Goal: Task Accomplishment & Management: Use online tool/utility

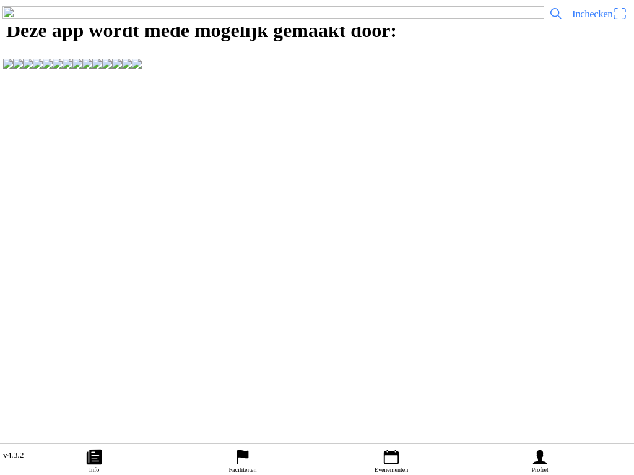
click at [608, 21] on span "Inchecken" at bounding box center [599, 14] width 55 height 20
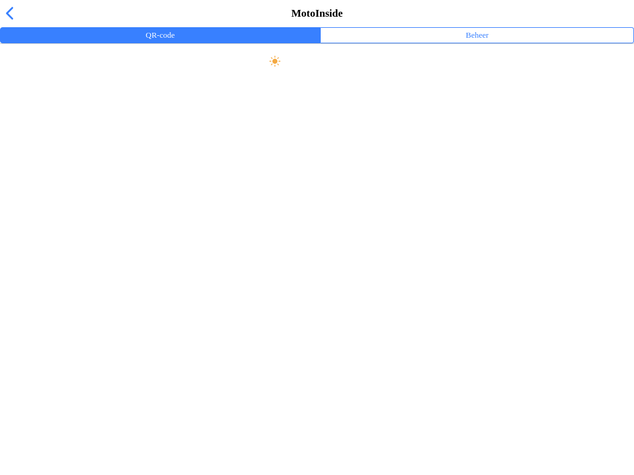
click at [486, 42] on ion-label "Beheer" at bounding box center [476, 35] width 23 height 14
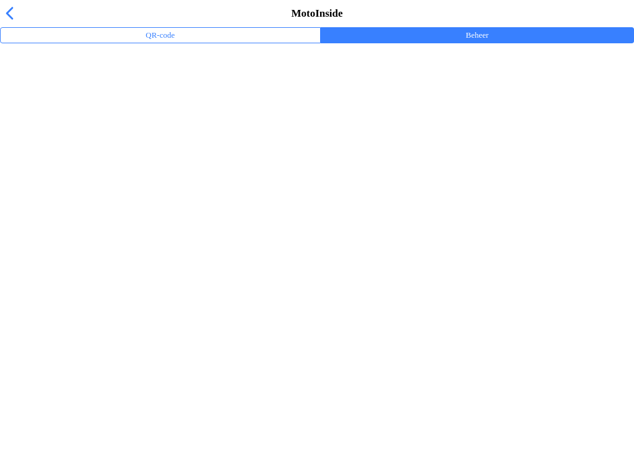
click at [506, 27] on div "MotoInside" at bounding box center [317, 13] width 634 height 27
click at [501, 43] on button "Beheer" at bounding box center [477, 35] width 312 height 15
click at [97, 87] on ion-label "Trainingsevenementen" at bounding box center [317, 81] width 614 height 12
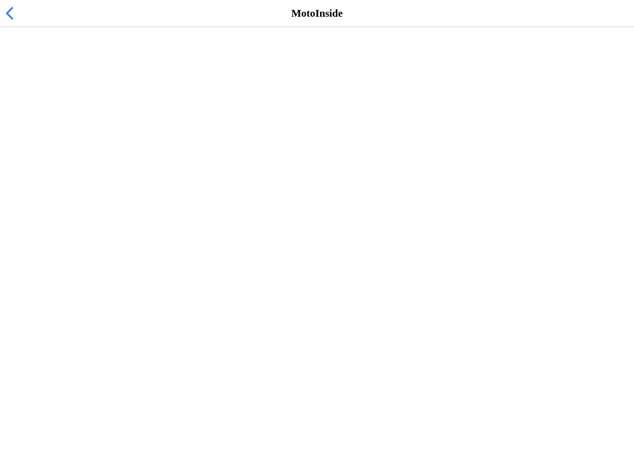
click at [71, 82] on span "[DATE] 10:00" at bounding box center [40, 76] width 61 height 12
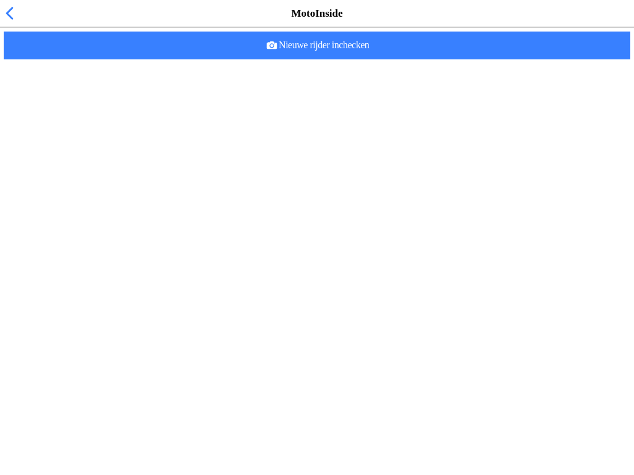
click at [51, 79] on div "Er zijn nog geen rijders ingecheckt. Check rijders in door ze te scannen." at bounding box center [319, 64] width 619 height 27
click at [367, 59] on span "Nieuwe rijder inchecken" at bounding box center [317, 46] width 606 height 28
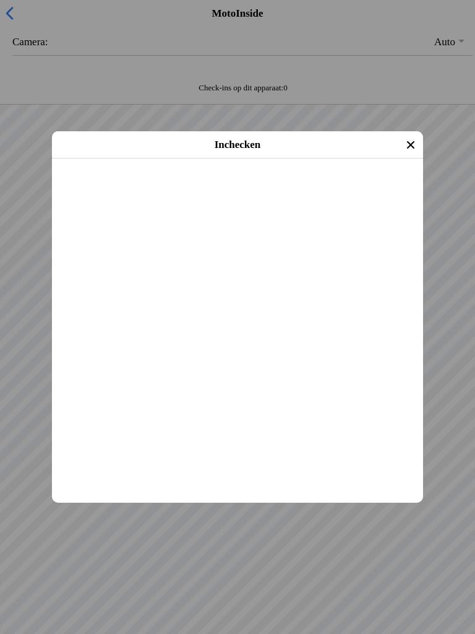
click at [322, 189] on span "Inchecken" at bounding box center [237, 175] width 349 height 28
click at [356, 189] on span "Inchecken" at bounding box center [237, 175] width 349 height 28
click at [338, 189] on span "Inchecken" at bounding box center [237, 175] width 349 height 28
click at [379, 189] on span "Inchecken" at bounding box center [237, 175] width 349 height 28
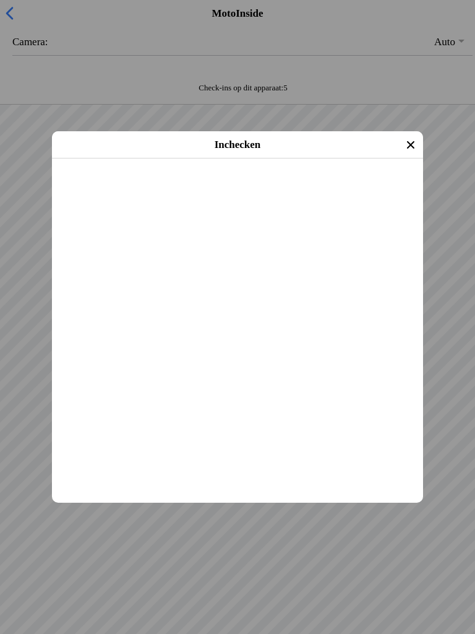
click at [356, 189] on span "Inchecken" at bounding box center [237, 175] width 349 height 28
click at [365, 189] on span "Inchecken" at bounding box center [237, 175] width 349 height 28
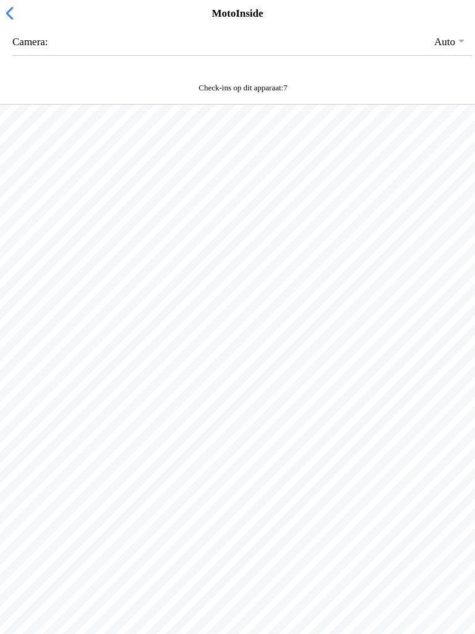
click at [67, 93] on div "Check-ins op dit apparaat: 7" at bounding box center [243, 88] width 470 height 10
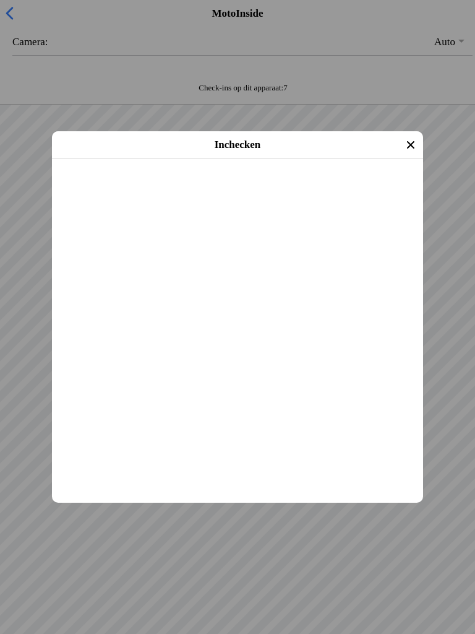
click at [369, 189] on span "Inchecken" at bounding box center [237, 175] width 349 height 28
click at [368, 189] on span "Inchecken" at bounding box center [237, 175] width 349 height 28
click at [356, 189] on span "Inchecken" at bounding box center [237, 175] width 349 height 28
click at [338, 189] on span "Inchecken" at bounding box center [237, 175] width 349 height 28
click at [356, 189] on span "Inchecken" at bounding box center [237, 175] width 349 height 28
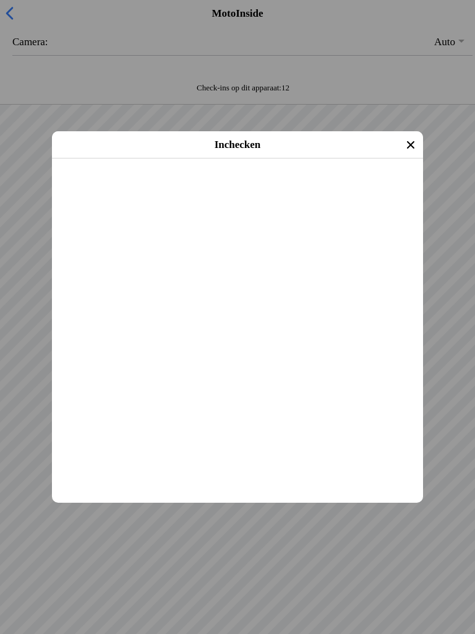
click at [347, 189] on span "Inchecken" at bounding box center [237, 175] width 349 height 28
click at [351, 189] on span "Inchecken" at bounding box center [237, 175] width 349 height 28
click at [335, 189] on span "Inchecken" at bounding box center [237, 175] width 349 height 28
click at [348, 189] on span "Inchecken" at bounding box center [237, 175] width 349 height 28
click at [334, 189] on span "Inchecken" at bounding box center [237, 175] width 349 height 28
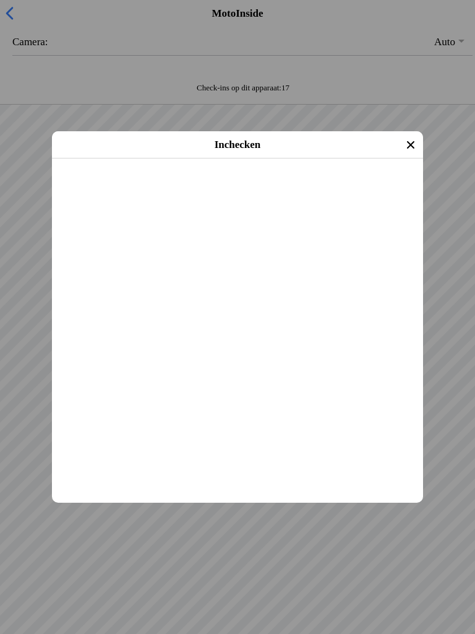
click at [342, 189] on span "Inchecken" at bounding box center [237, 175] width 349 height 28
click at [353, 189] on span "Inchecken" at bounding box center [237, 175] width 349 height 28
click at [355, 189] on span "Inchecken" at bounding box center [237, 175] width 349 height 28
click at [342, 189] on span "Inchecken" at bounding box center [237, 175] width 349 height 28
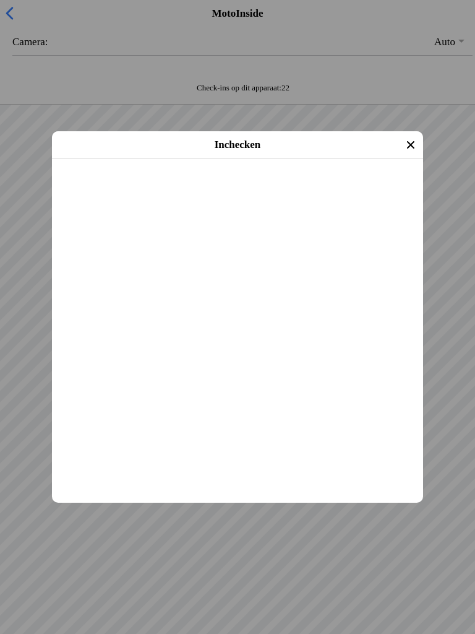
click at [342, 189] on span "Inchecken" at bounding box center [237, 175] width 349 height 28
click at [332, 189] on span "Inchecken" at bounding box center [237, 175] width 349 height 28
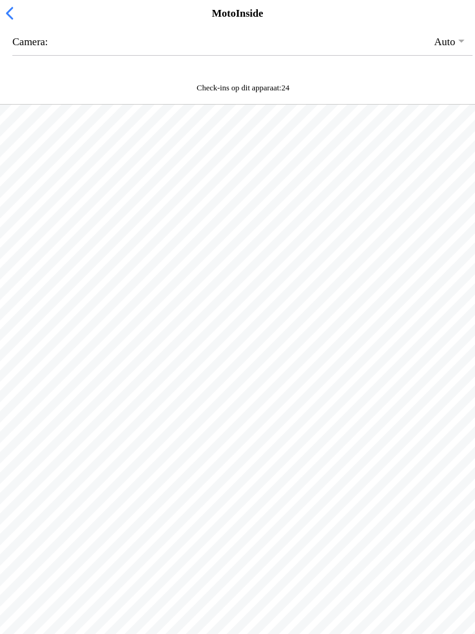
click at [11, 23] on span "button" at bounding box center [9, 13] width 14 height 19
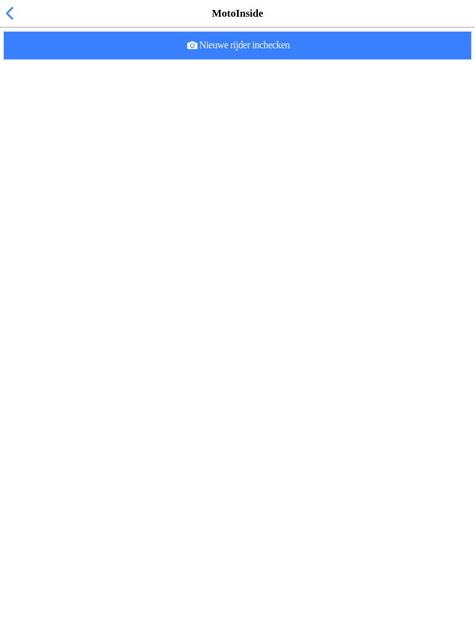
click at [13, 23] on span "button" at bounding box center [9, 13] width 14 height 19
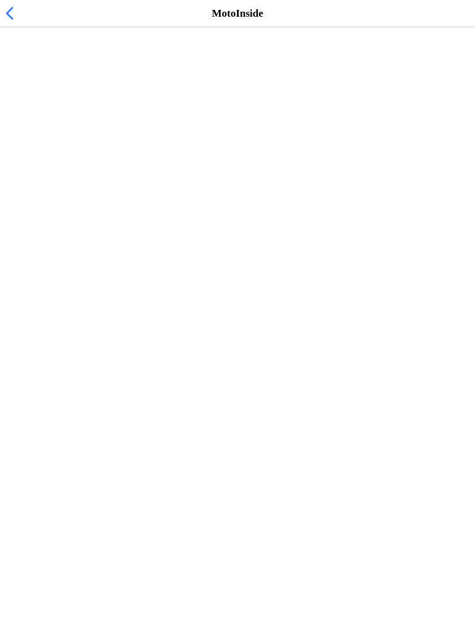
click at [25, 70] on h2 "Vrij trainen zondag 10:00-1300" at bounding box center [231, 64] width 443 height 12
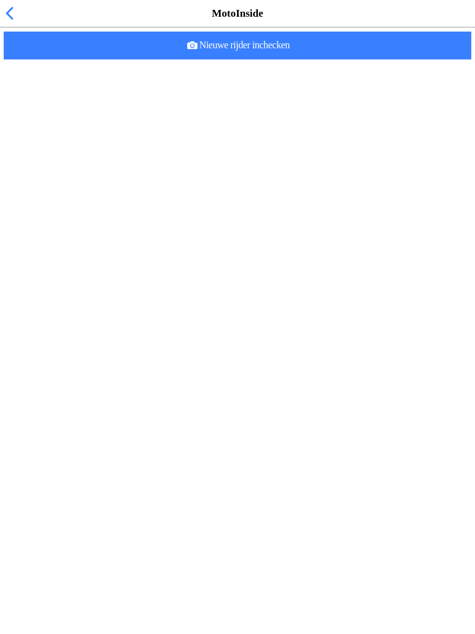
click at [358, 59] on span "Nieuwe rijder inchecken" at bounding box center [238, 46] width 448 height 28
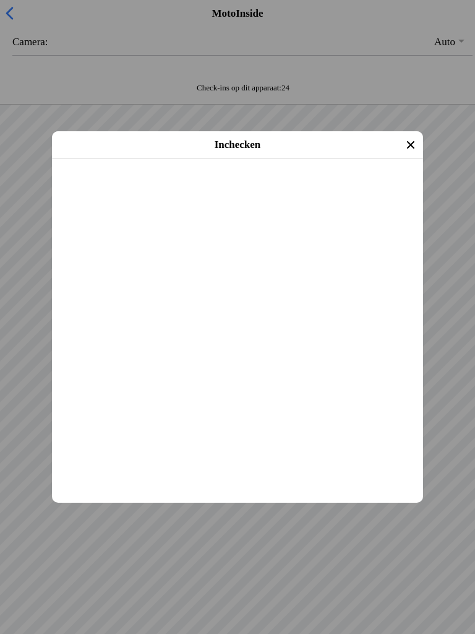
click at [352, 189] on span "Inchecken" at bounding box center [237, 175] width 349 height 28
click at [366, 189] on span "Inchecken" at bounding box center [237, 175] width 349 height 28
click at [354, 189] on span "Inchecken" at bounding box center [237, 175] width 349 height 28
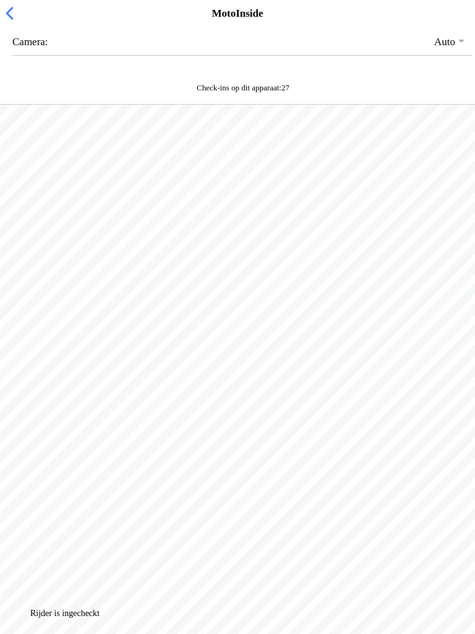
click at [3, 23] on span "button" at bounding box center [9, 13] width 14 height 19
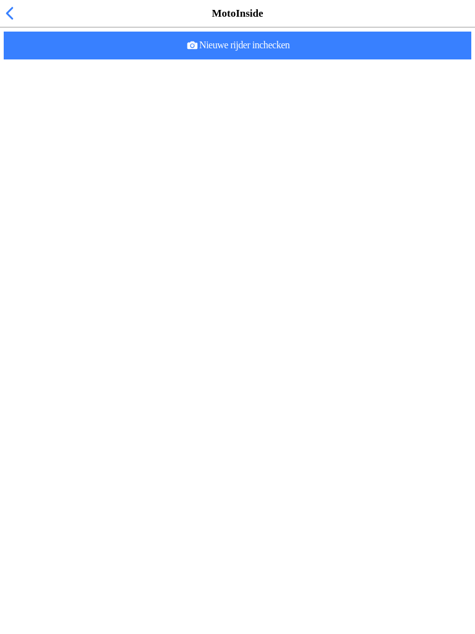
scroll to position [564, 0]
click at [351, 59] on span "Nieuwe rijder inchecken" at bounding box center [238, 46] width 448 height 28
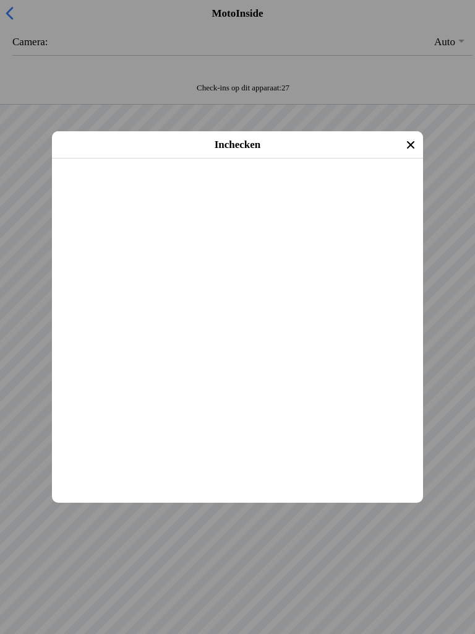
click at [359, 189] on span "Inchecken" at bounding box center [237, 175] width 349 height 28
click at [370, 189] on span "Inchecken" at bounding box center [237, 175] width 349 height 28
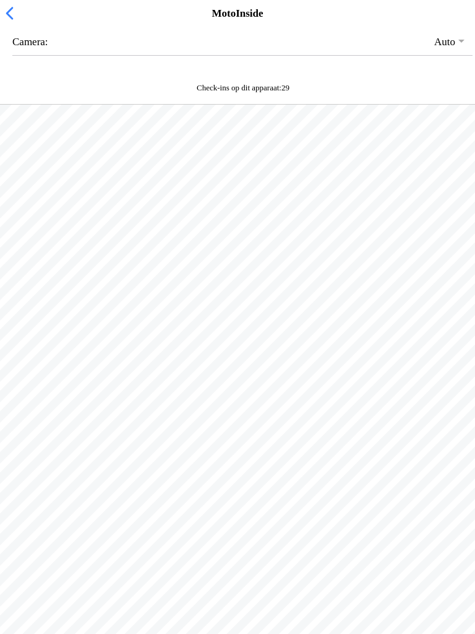
click at [7, 23] on span "button" at bounding box center [9, 13] width 14 height 19
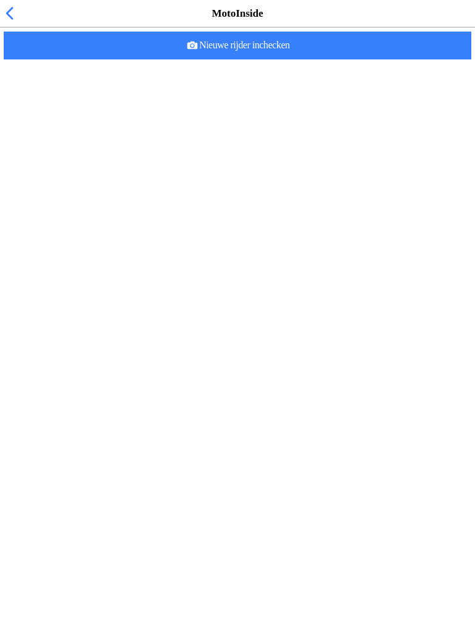
click at [332, 59] on span "Nieuwe rijder inchecken" at bounding box center [238, 46] width 448 height 28
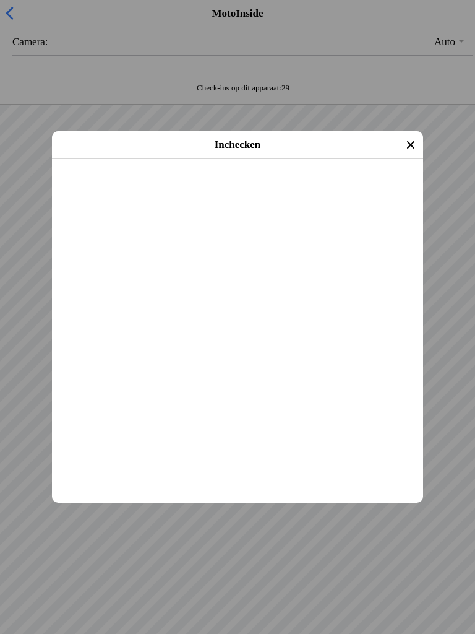
click at [354, 189] on span "Inchecken" at bounding box center [237, 175] width 349 height 28
click at [348, 189] on span "Inchecken" at bounding box center [237, 175] width 349 height 28
click at [0, 0] on slot "Inchecken" at bounding box center [0, 0] width 0 height 0
